Goal: Find specific page/section: Find specific page/section

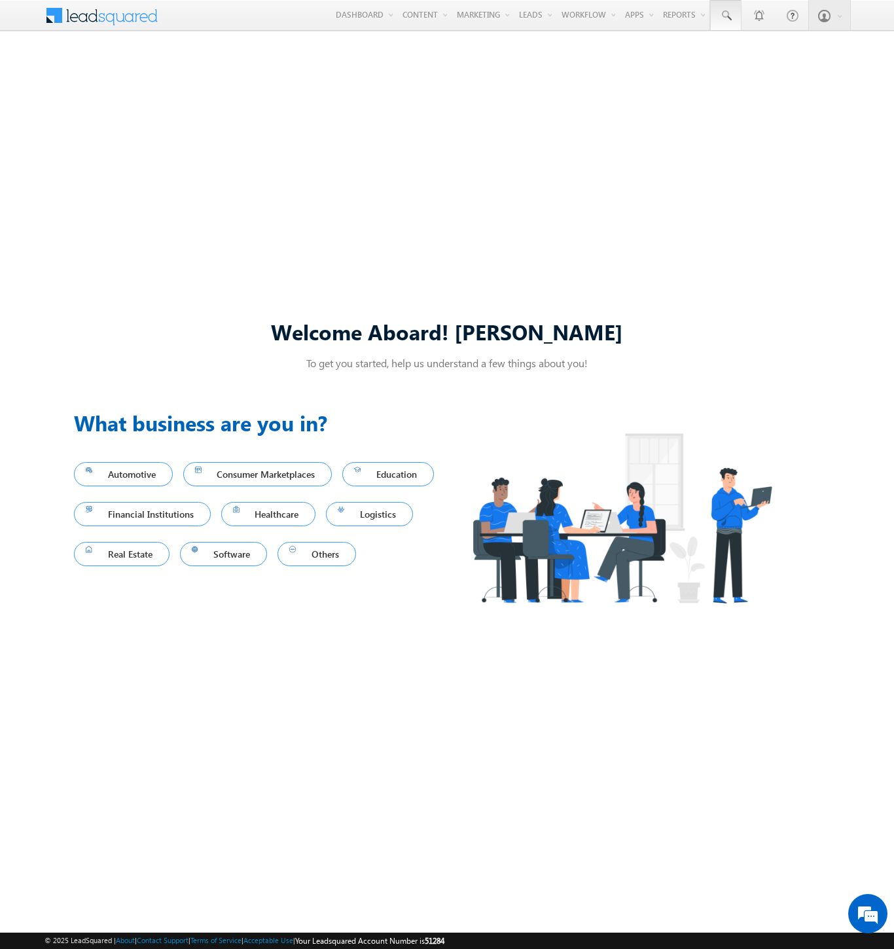
click at [725, 16] on span at bounding box center [725, 15] width 13 height 13
type input "8904643392"
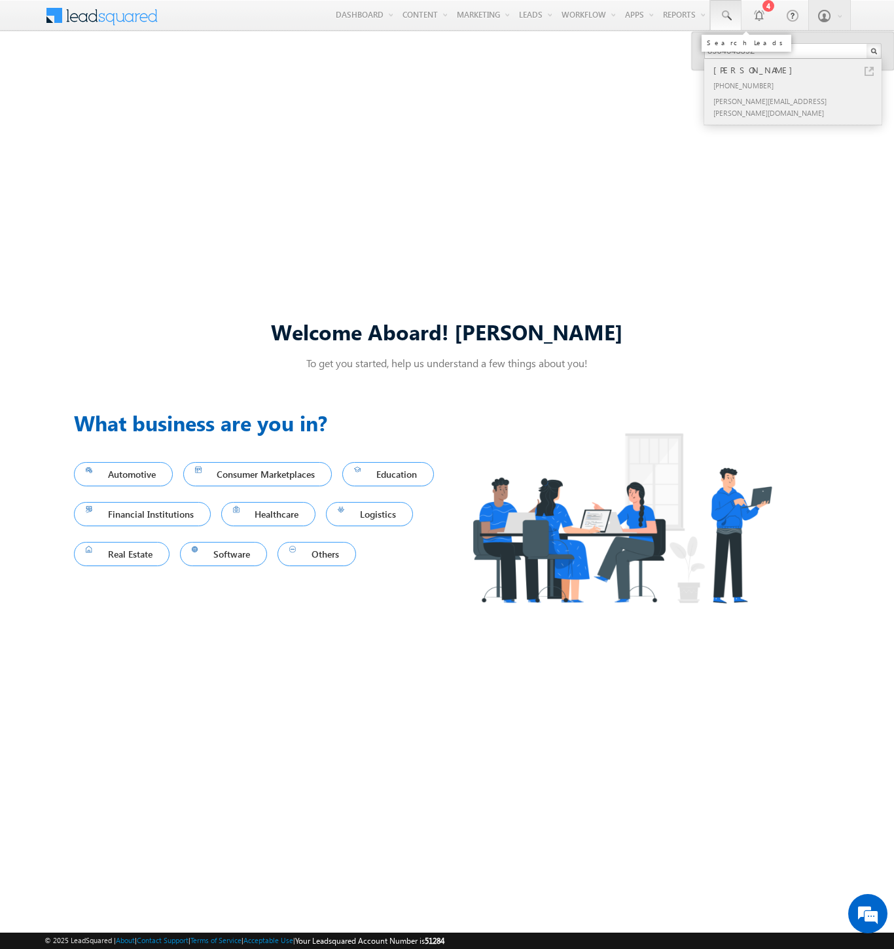
click at [798, 70] on div "[PERSON_NAME]" at bounding box center [798, 70] width 175 height 14
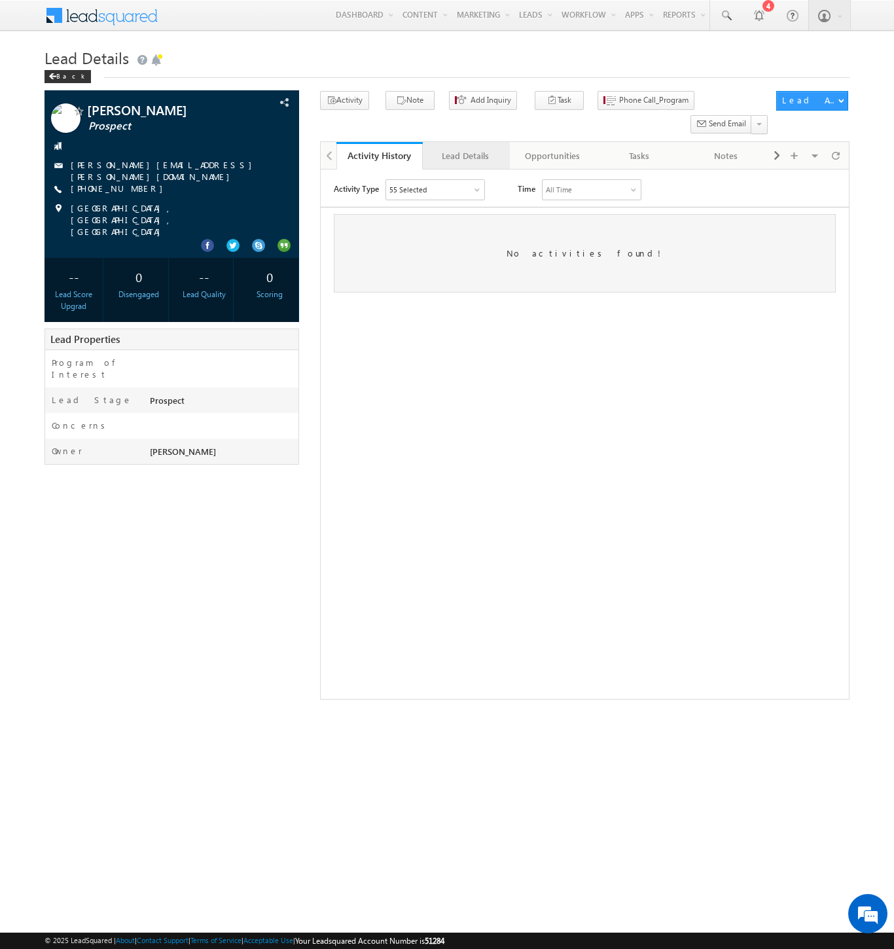
click at [465, 148] on div "Lead Details" at bounding box center [465, 156] width 64 height 16
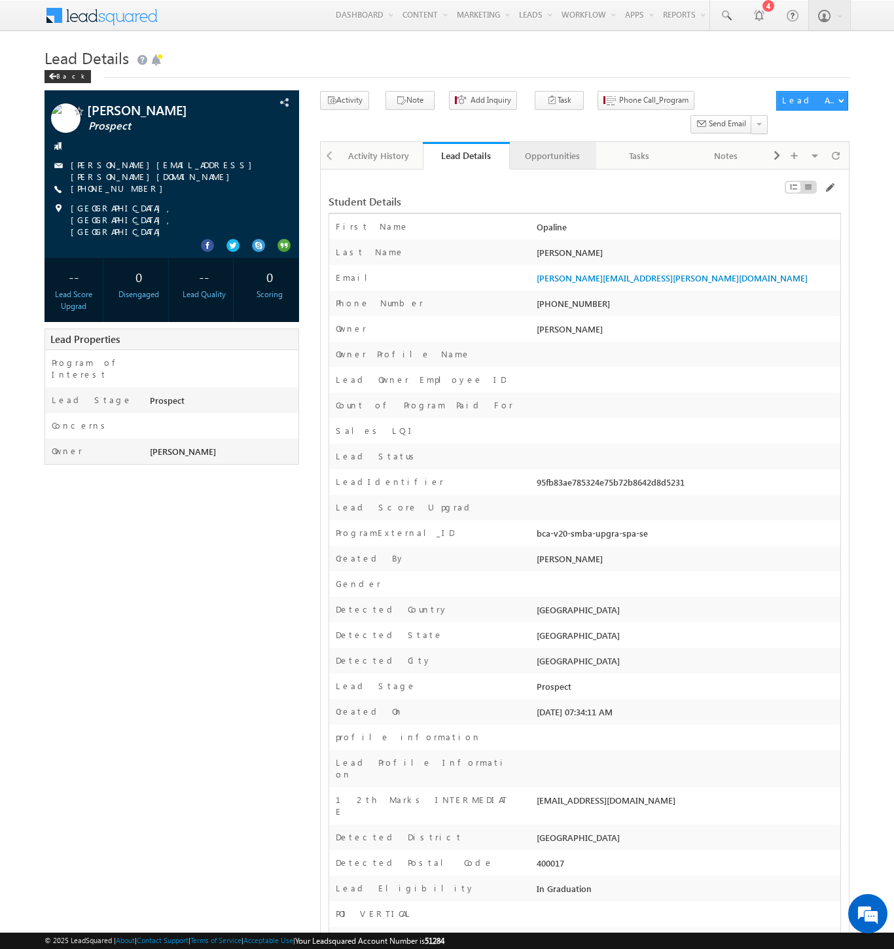
click at [552, 148] on div "Opportunities" at bounding box center [552, 156] width 64 height 16
